Goal: Navigation & Orientation: Find specific page/section

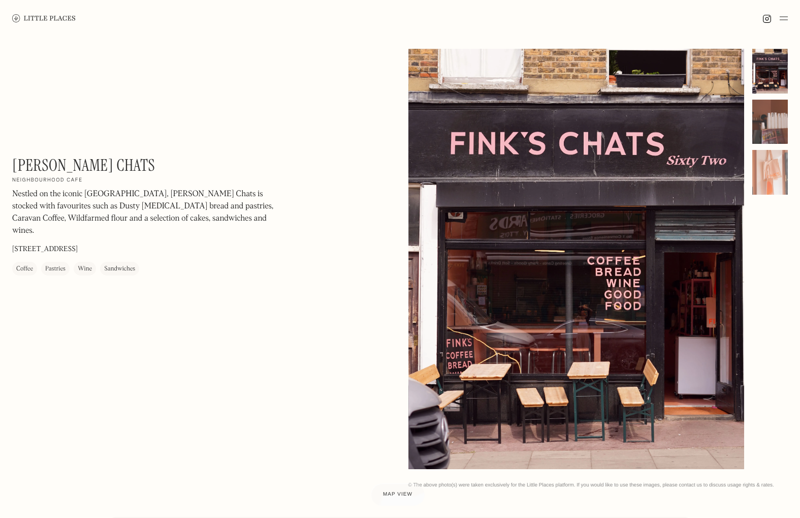
click at [774, 133] on div at bounding box center [771, 122] width 36 height 45
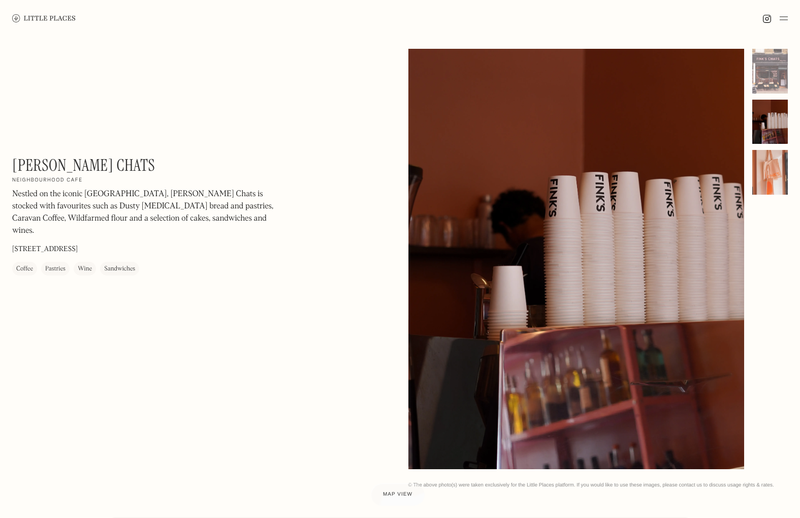
click at [770, 176] on div at bounding box center [771, 172] width 36 height 45
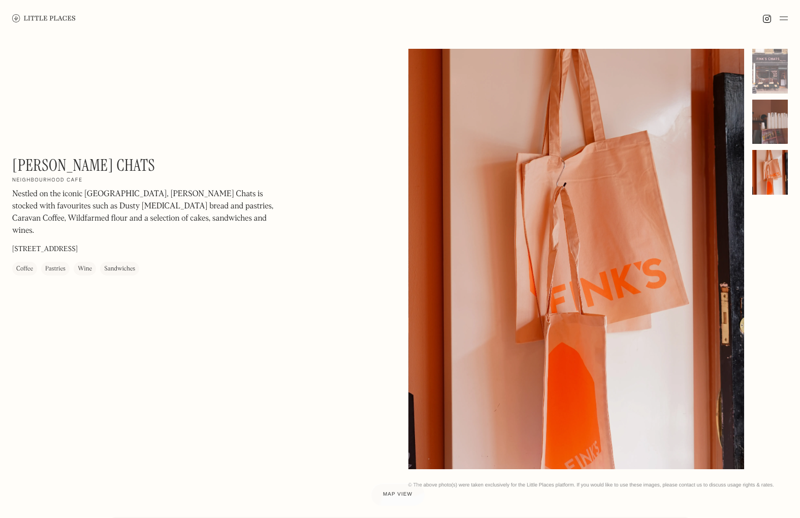
click at [774, 128] on div at bounding box center [771, 122] width 36 height 45
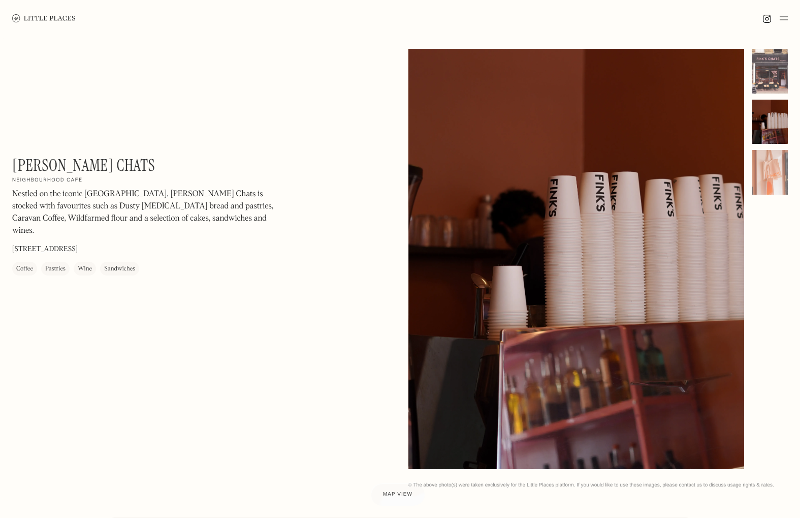
click at [774, 89] on div at bounding box center [771, 71] width 36 height 45
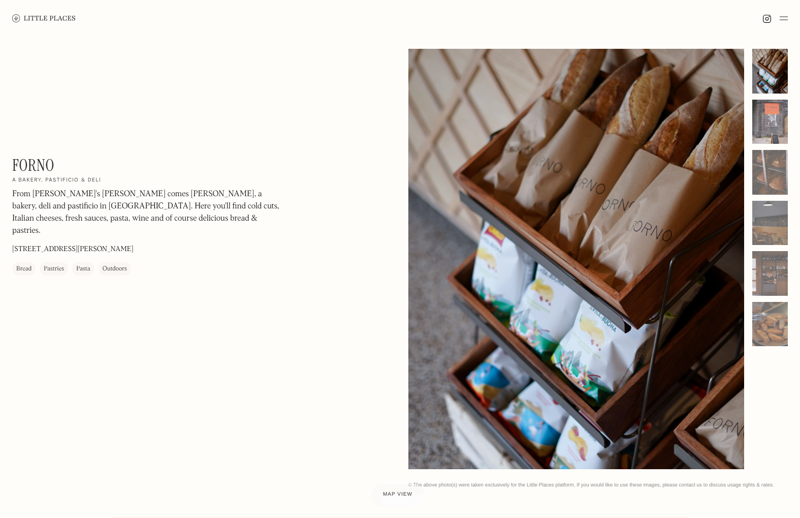
click at [756, 123] on div at bounding box center [771, 122] width 36 height 45
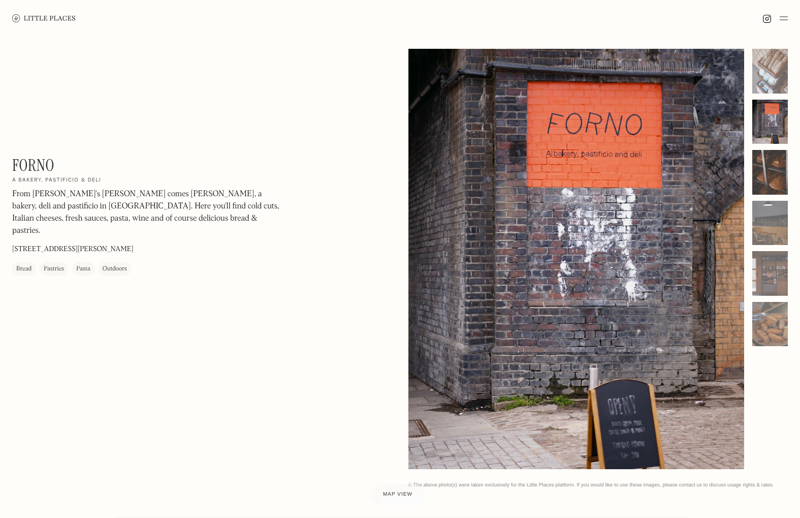
click at [763, 170] on div at bounding box center [771, 172] width 36 height 45
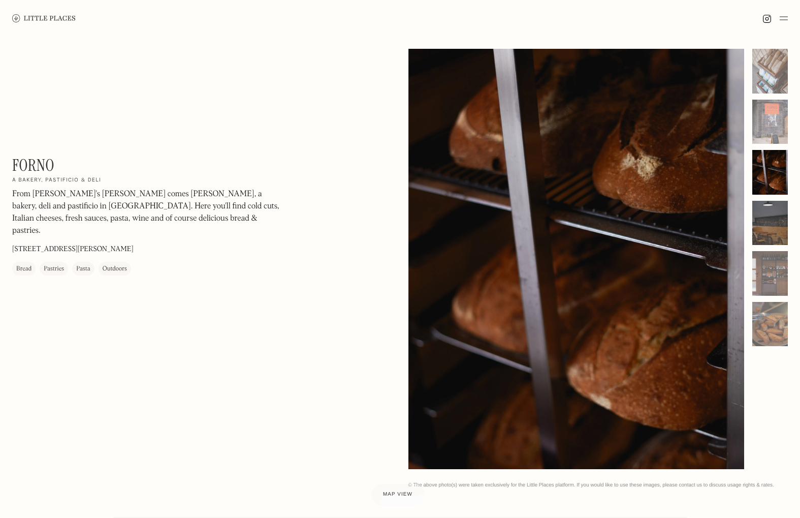
click at [767, 226] on div at bounding box center [771, 223] width 36 height 45
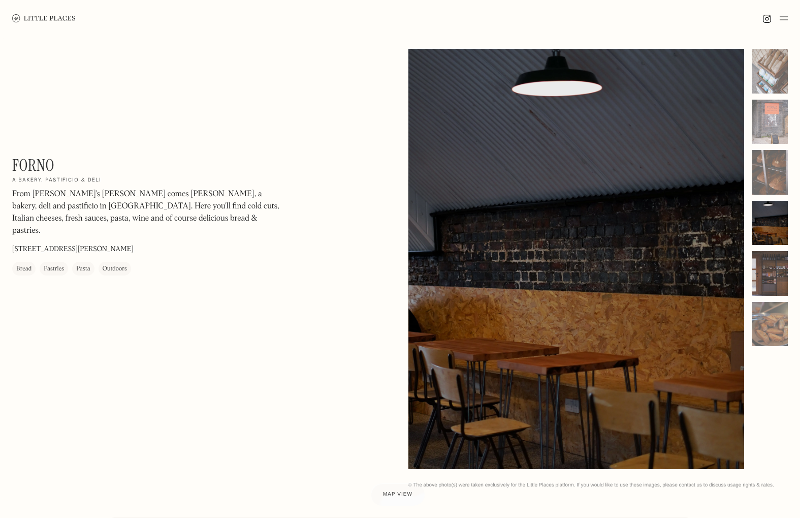
click at [769, 272] on div at bounding box center [771, 273] width 36 height 45
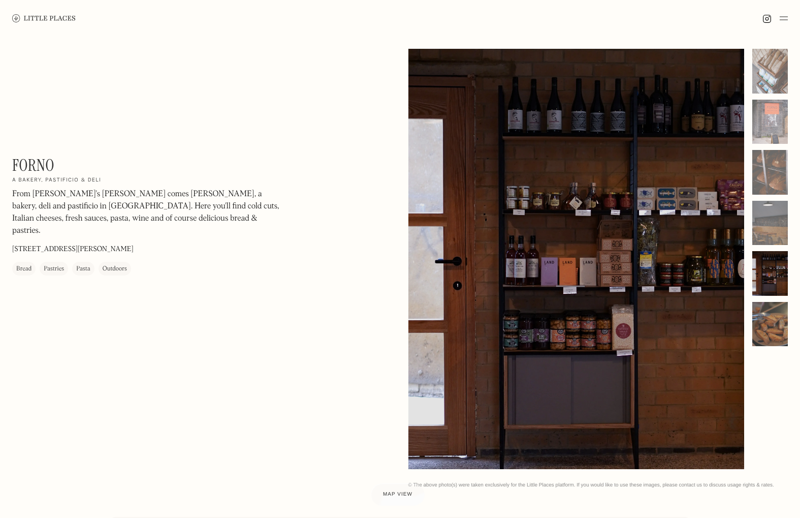
click at [772, 310] on div at bounding box center [771, 324] width 36 height 45
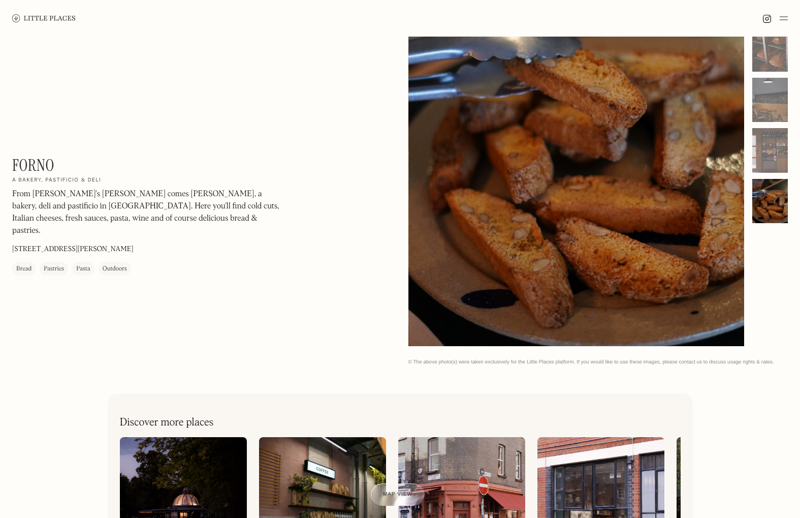
scroll to position [384, 0]
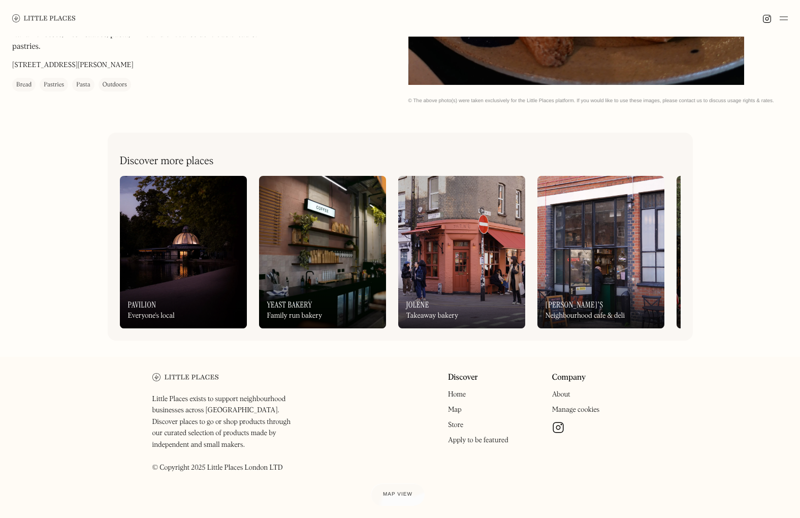
click at [430, 257] on img at bounding box center [461, 252] width 127 height 152
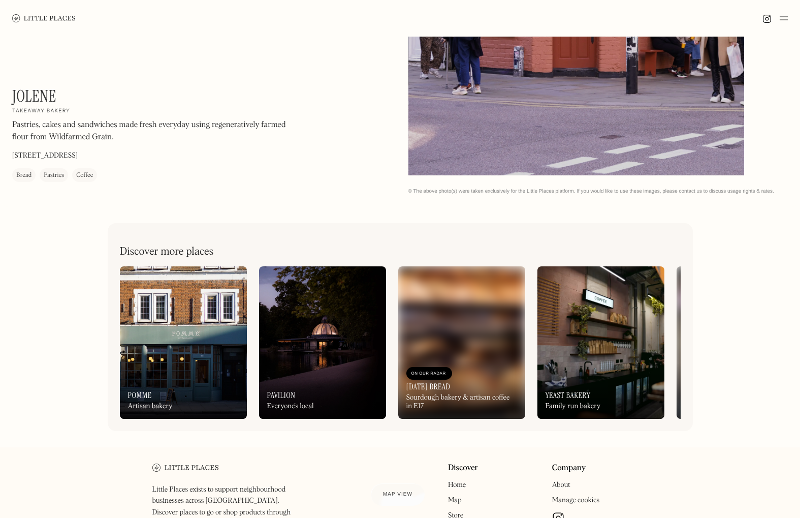
scroll to position [357, 0]
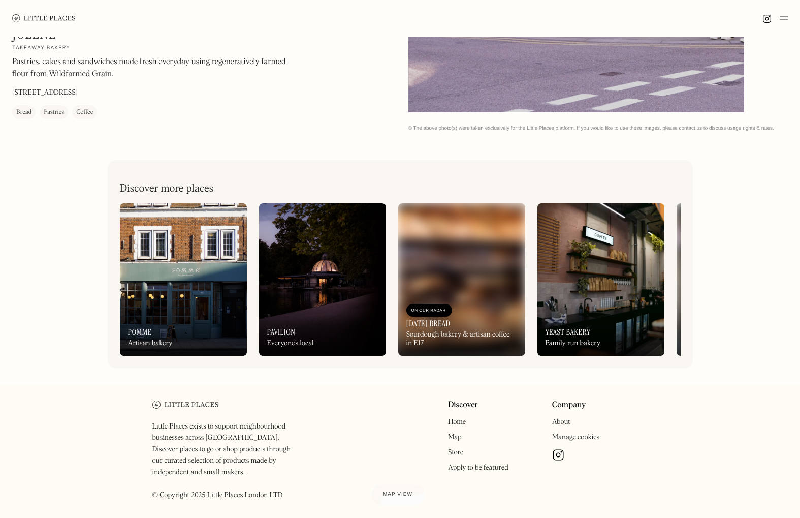
click at [312, 259] on img at bounding box center [322, 279] width 127 height 152
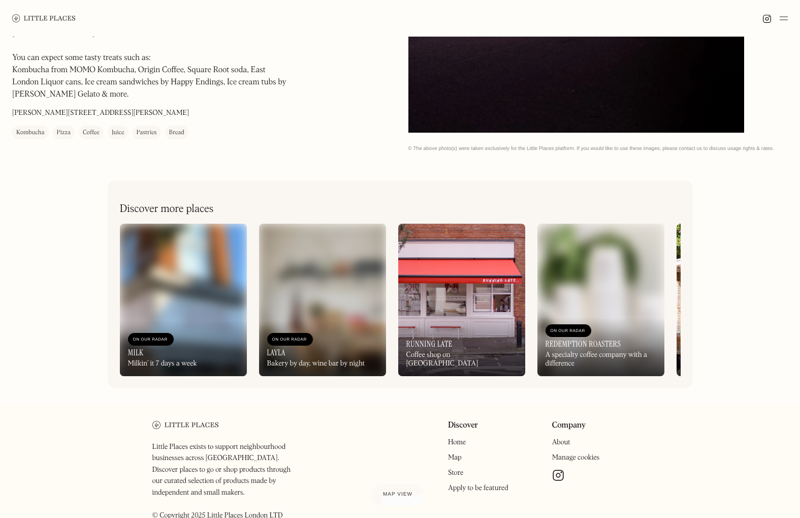
scroll to position [381, 0]
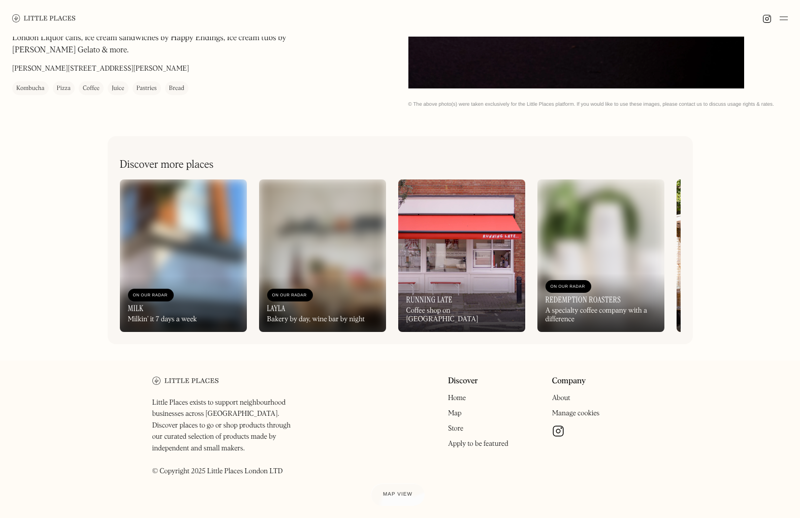
click at [299, 247] on img at bounding box center [322, 255] width 127 height 152
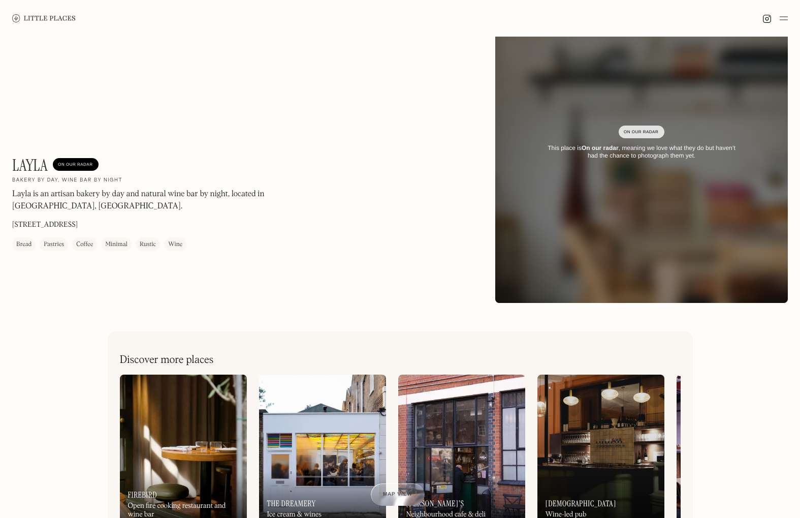
scroll to position [156, 0]
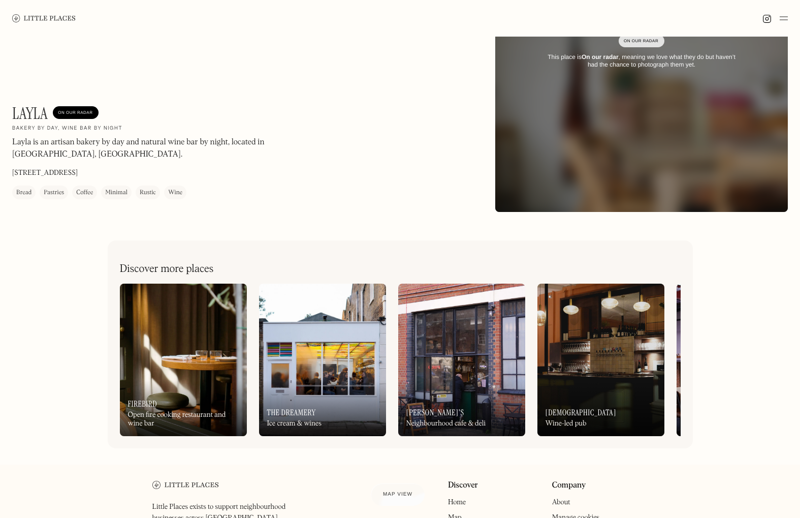
click at [332, 337] on img at bounding box center [322, 360] width 127 height 152
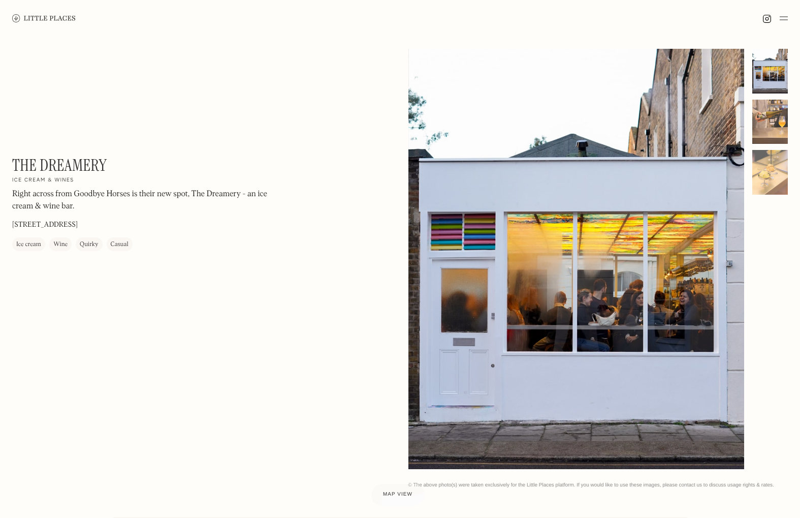
click at [764, 117] on div at bounding box center [771, 122] width 36 height 45
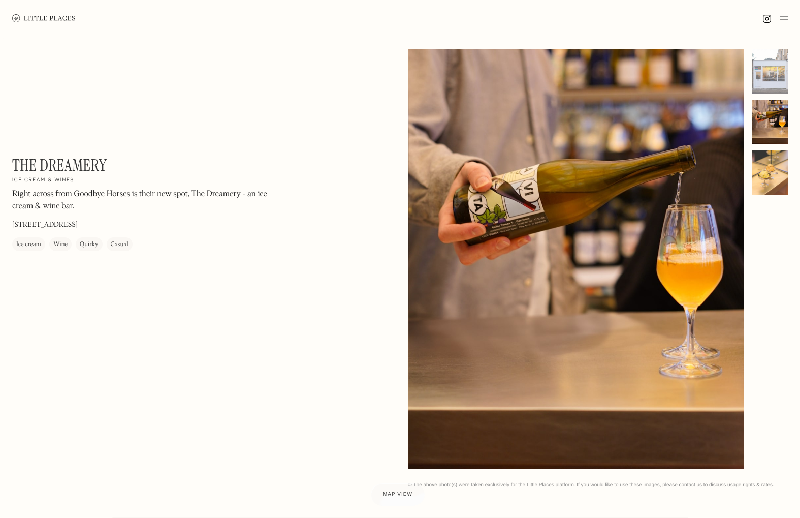
click at [766, 166] on div at bounding box center [771, 172] width 36 height 45
